Goal: Task Accomplishment & Management: Use online tool/utility

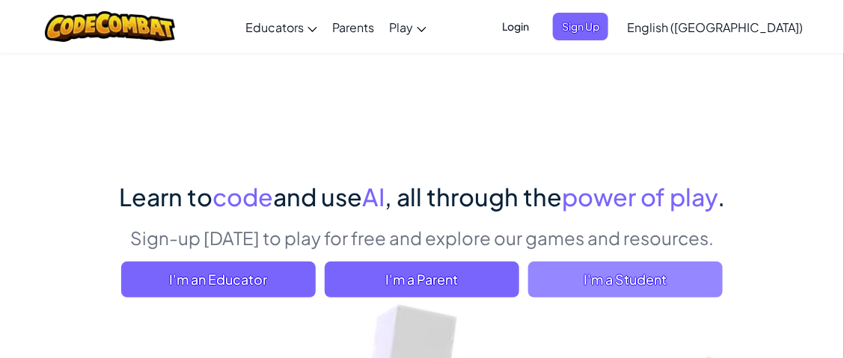
click at [585, 284] on span "I'm a Student" at bounding box center [625, 280] width 194 height 36
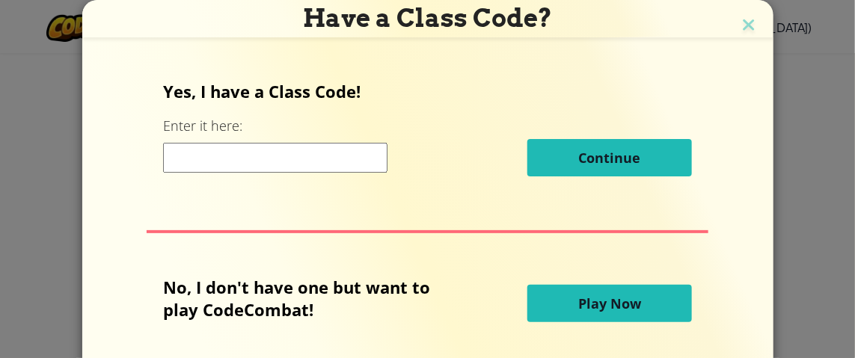
click at [345, 162] on input at bounding box center [275, 158] width 224 height 30
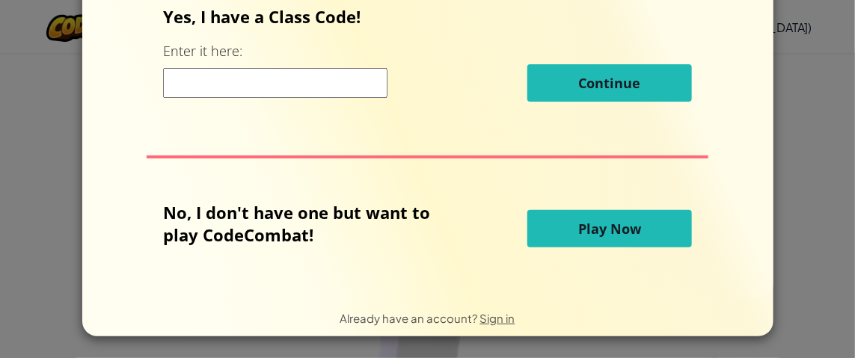
click at [607, 236] on span "Play Now" at bounding box center [609, 229] width 63 height 18
click at [548, 233] on button "Play Now" at bounding box center [609, 228] width 165 height 37
click at [607, 239] on button "Play Now" at bounding box center [609, 228] width 165 height 37
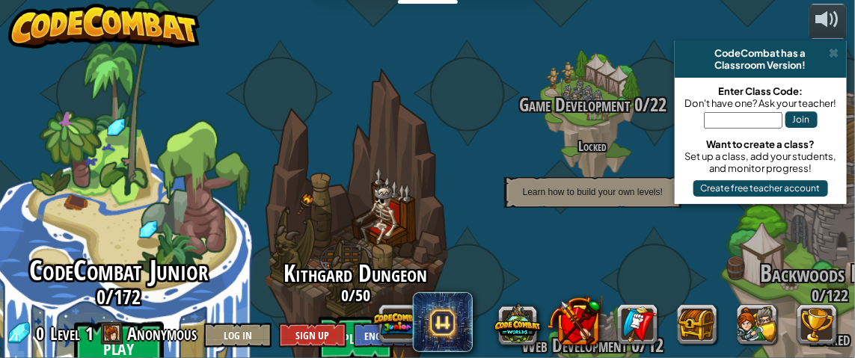
click at [131, 322] on btn "Play" at bounding box center [119, 349] width 90 height 54
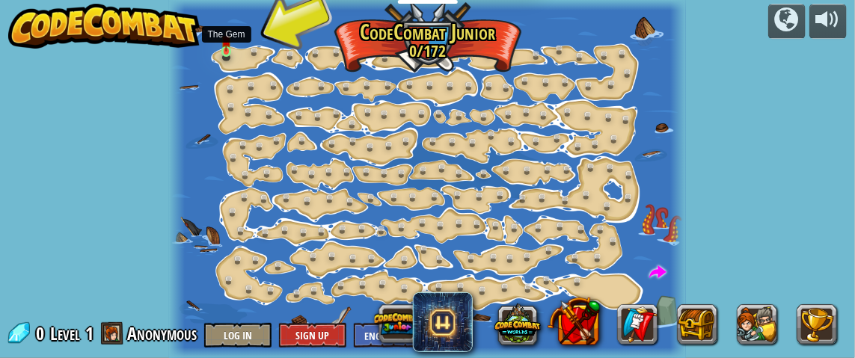
click at [227, 49] on img at bounding box center [226, 40] width 10 height 22
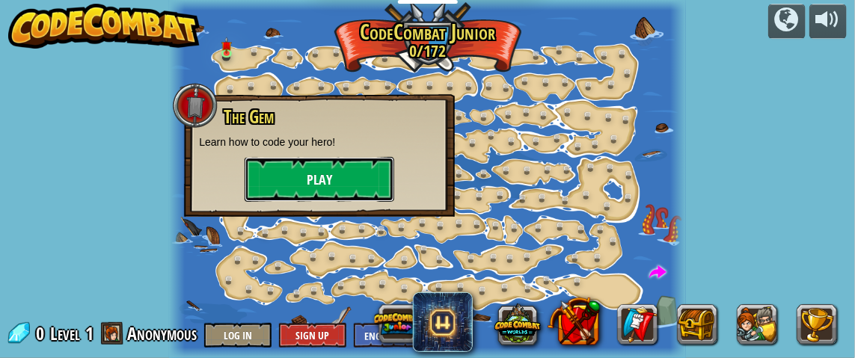
click at [272, 188] on button "Play" at bounding box center [320, 179] width 150 height 45
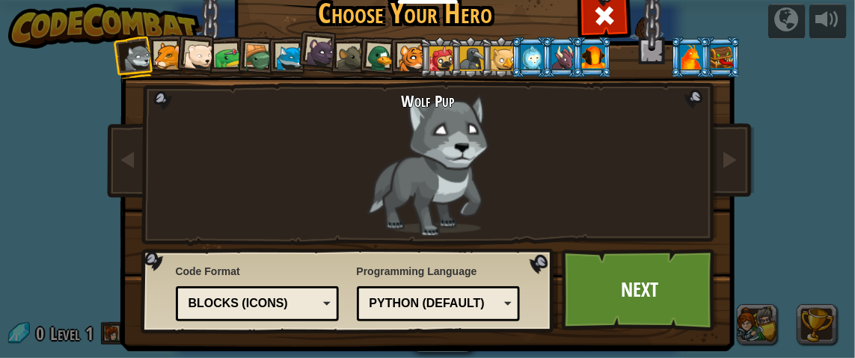
click at [444, 292] on div "Python (Default)" at bounding box center [439, 303] width 144 height 23
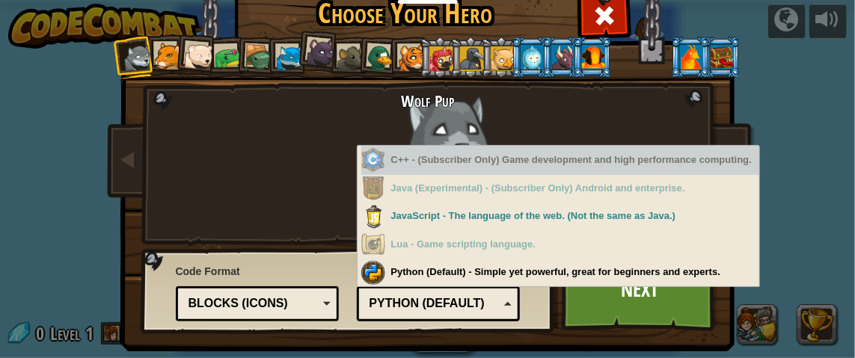
click at [463, 165] on div "C++ - (Subscriber Only) Game development and high performance computing." at bounding box center [560, 160] width 399 height 29
click at [463, 162] on div "C++ - (Subscriber Only) Game development and high performance computing." at bounding box center [560, 160] width 399 height 29
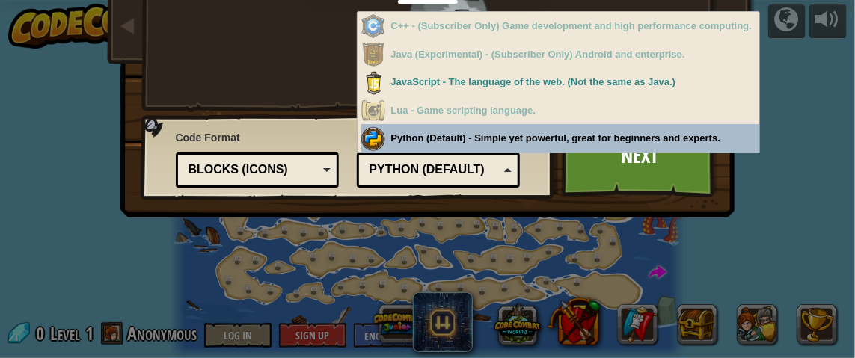
scroll to position [59, 0]
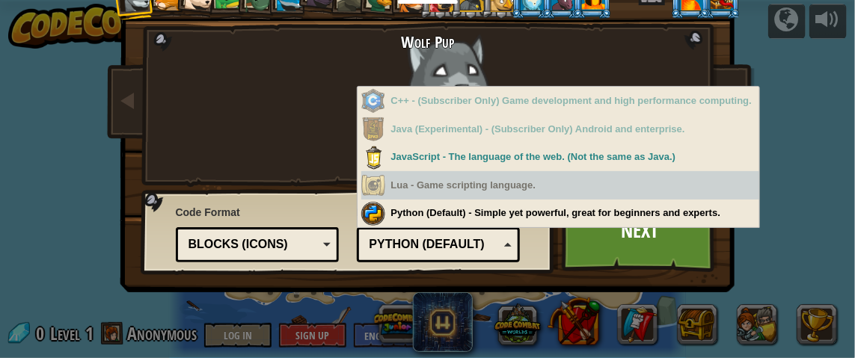
click at [284, 133] on div "Wolf Pup" at bounding box center [427, 105] width 393 height 144
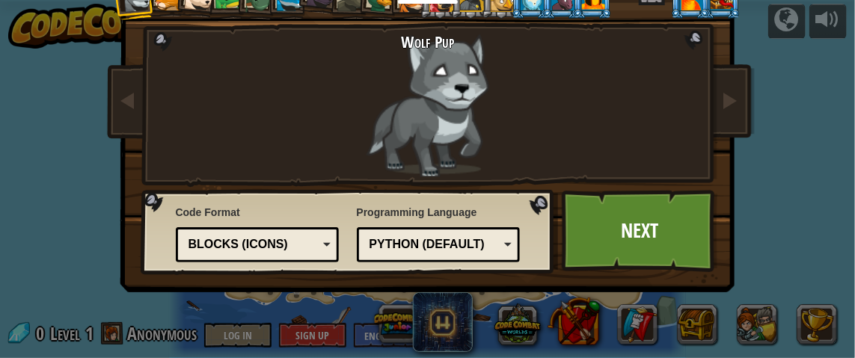
click at [307, 242] on div "Blocks (Icons)" at bounding box center [253, 244] width 129 height 17
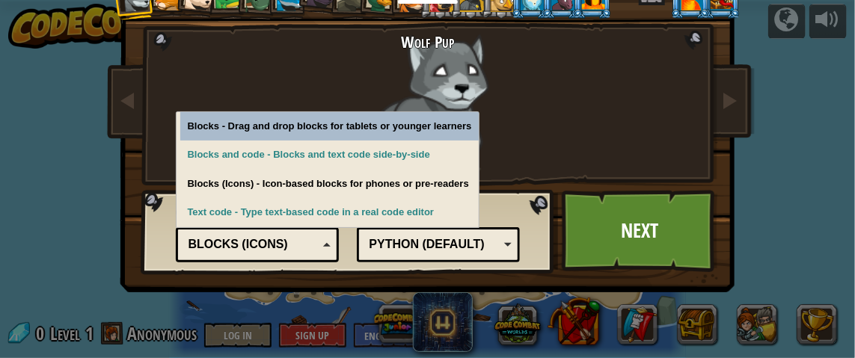
click at [307, 242] on div "Blocks (Icons)" at bounding box center [253, 244] width 129 height 17
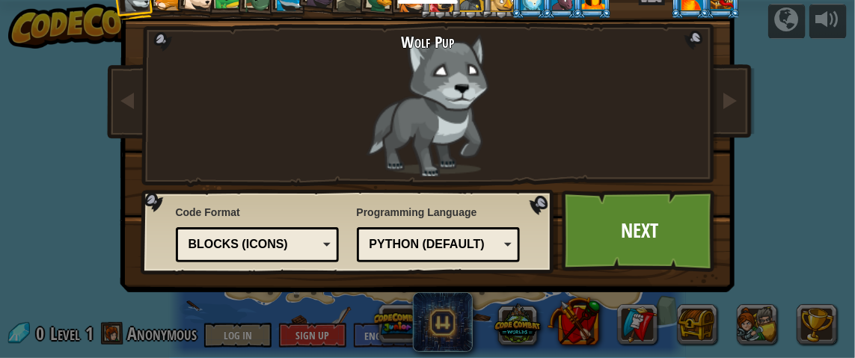
click at [448, 245] on div "Python (Default)" at bounding box center [434, 244] width 129 height 17
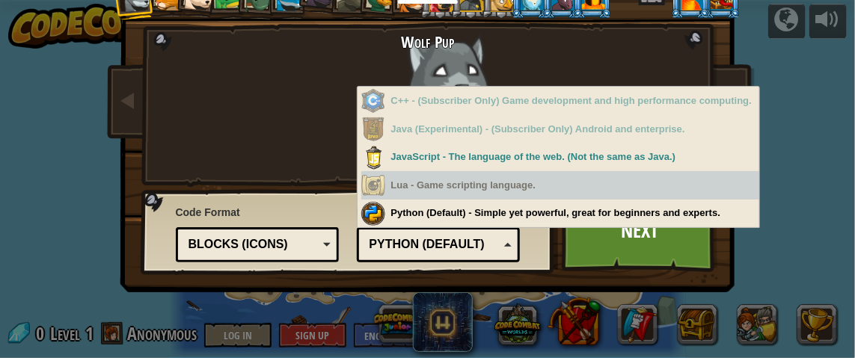
click at [448, 245] on div "Python (Default)" at bounding box center [434, 244] width 129 height 17
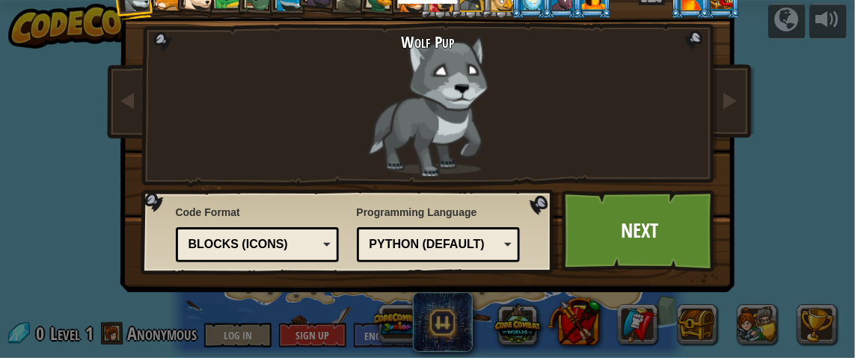
click at [438, 248] on div "Python (Default)" at bounding box center [434, 244] width 129 height 17
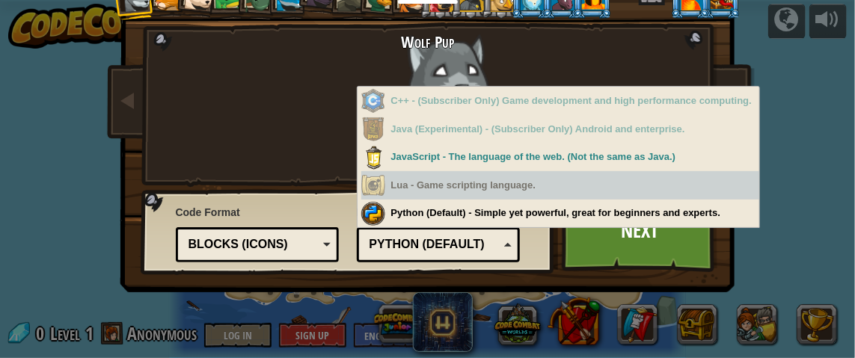
click at [438, 248] on div "Python (Default)" at bounding box center [434, 244] width 129 height 17
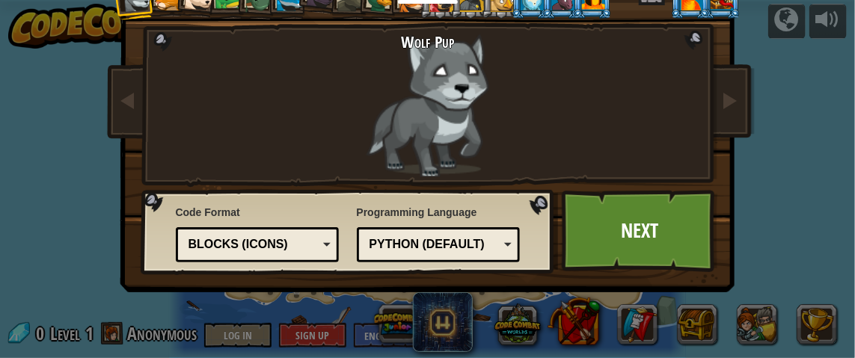
click at [382, 234] on div "Python (Default)" at bounding box center [439, 244] width 144 height 23
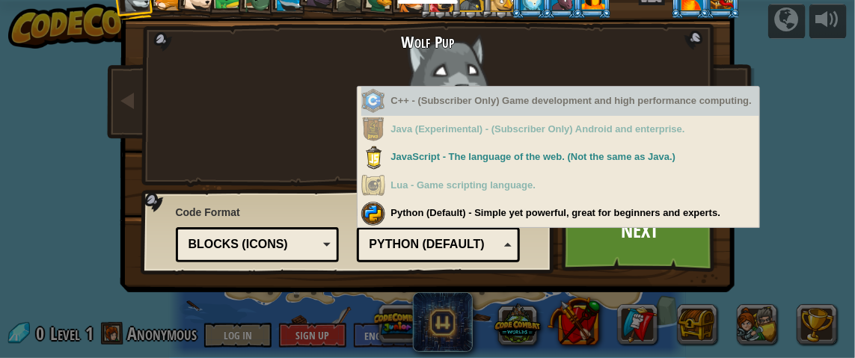
click at [494, 111] on div "C++ - (Subscriber Only) Game development and high performance computing." at bounding box center [560, 101] width 399 height 29
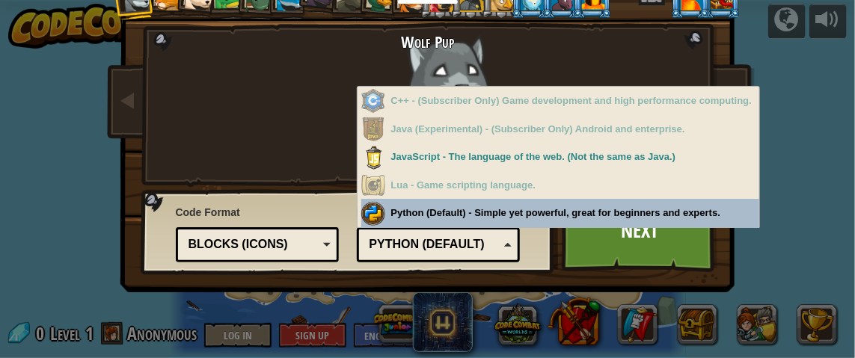
click at [286, 252] on div "Blocks (Icons)" at bounding box center [253, 244] width 129 height 17
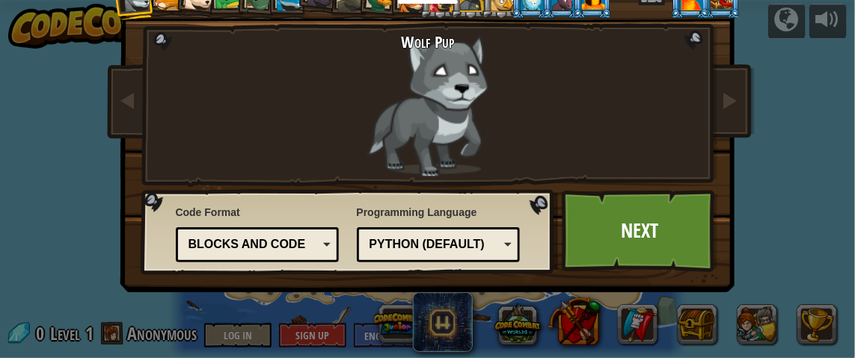
click at [417, 250] on div "Python (Default)" at bounding box center [434, 244] width 129 height 17
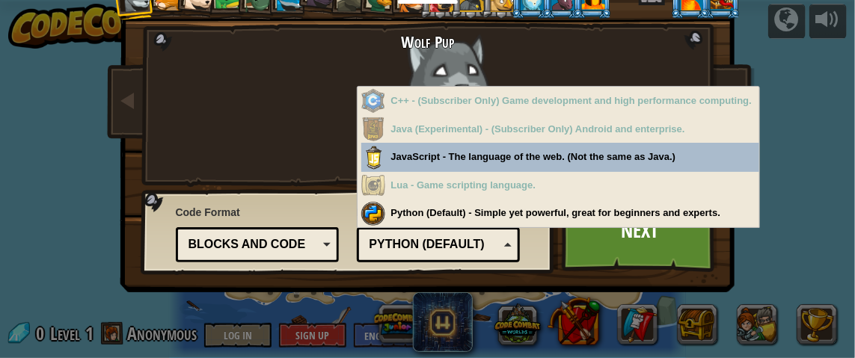
drag, startPoint x: 421, startPoint y: 252, endPoint x: 325, endPoint y: 221, distance: 100.5
click at [411, 248] on div "Python (Default)" at bounding box center [439, 244] width 144 height 23
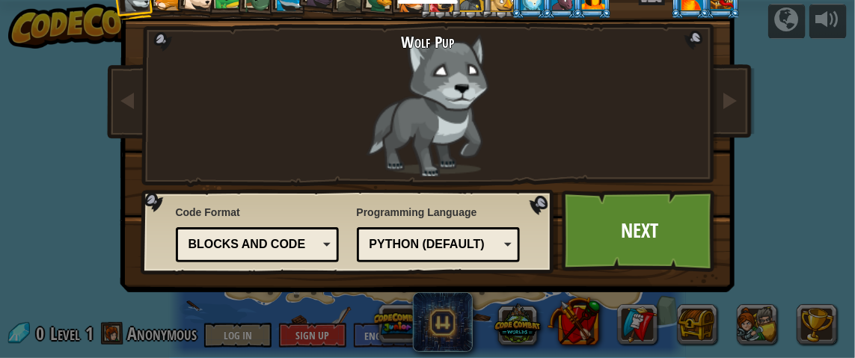
click at [262, 231] on div "Text code Blocks and code Blocks Blocks (Icons) Blocks and code" at bounding box center [258, 244] width 164 height 35
click at [398, 254] on div "Python (Default)" at bounding box center [439, 244] width 144 height 23
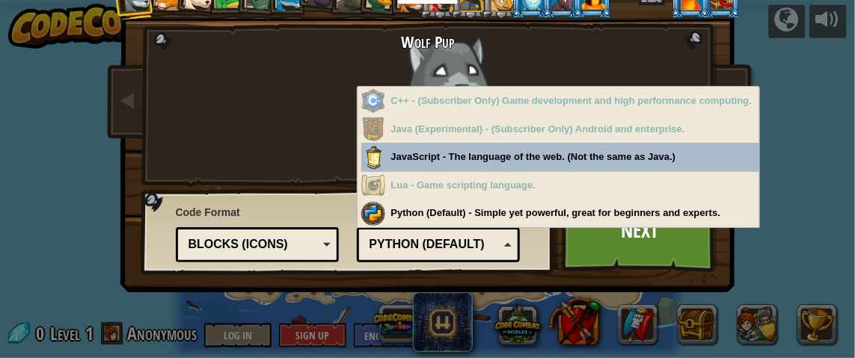
drag, startPoint x: 396, startPoint y: 252, endPoint x: 270, endPoint y: 230, distance: 128.3
click at [375, 242] on div "Python (Default)" at bounding box center [439, 244] width 144 height 23
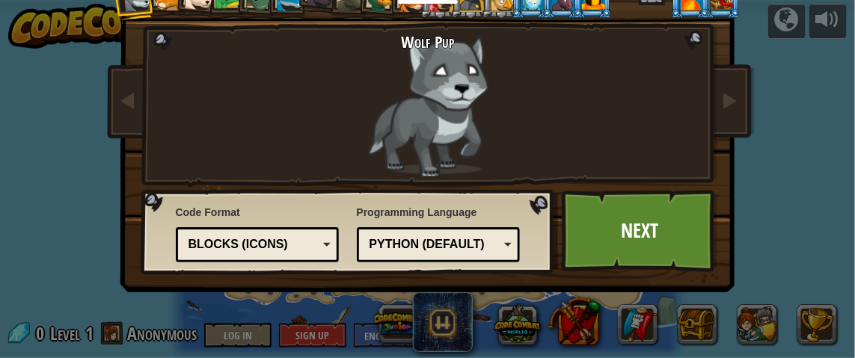
click at [265, 233] on div "Blocks (Icons)" at bounding box center [258, 244] width 144 height 23
click at [394, 242] on div "Python (Default)" at bounding box center [434, 244] width 129 height 17
click at [230, 205] on span "Code Format" at bounding box center [258, 212] width 164 height 15
